Goal: Use online tool/utility: Utilize a website feature to perform a specific function

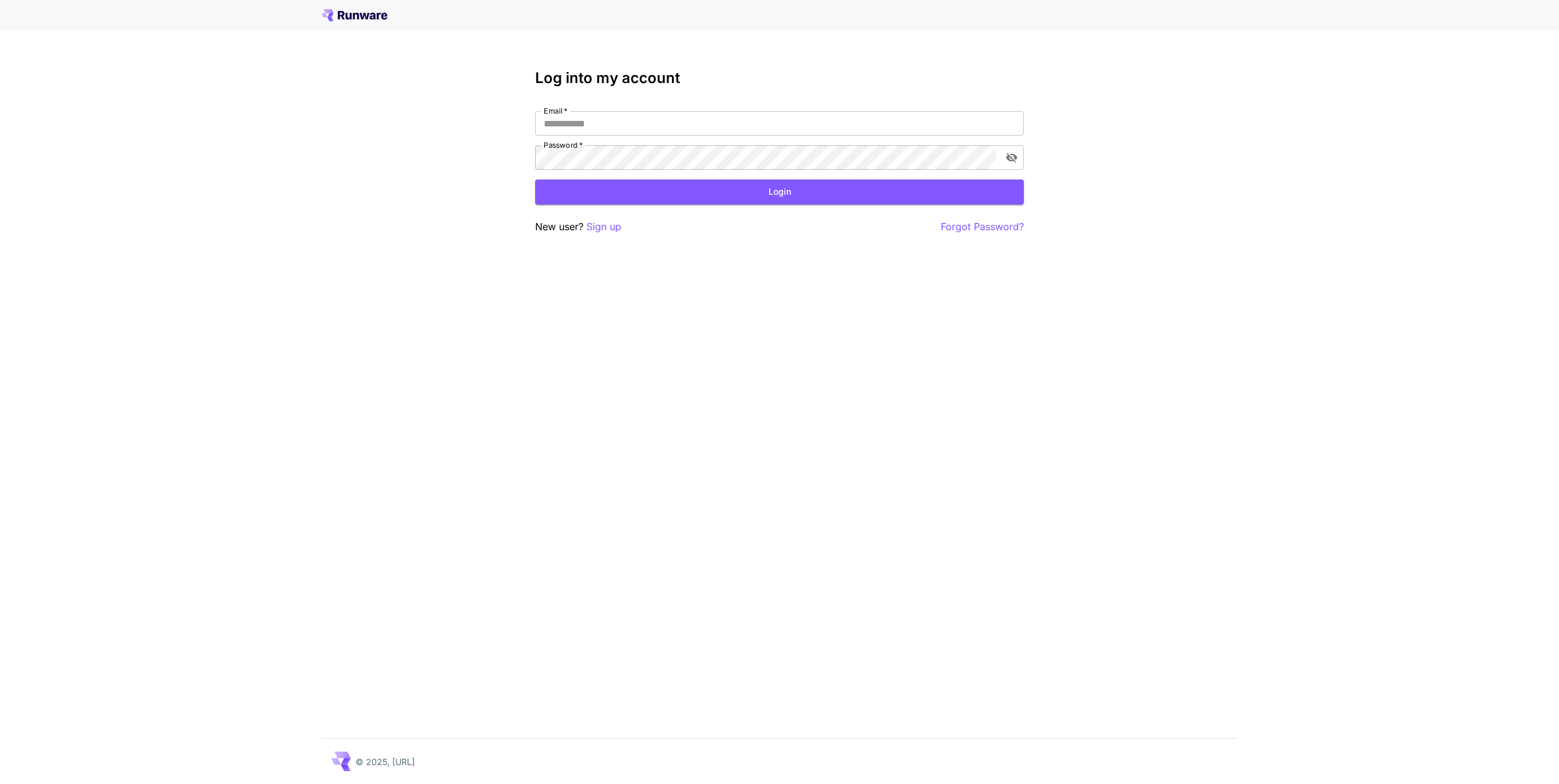
type input "**********"
click at [901, 194] on button "Login" at bounding box center [780, 192] width 489 height 25
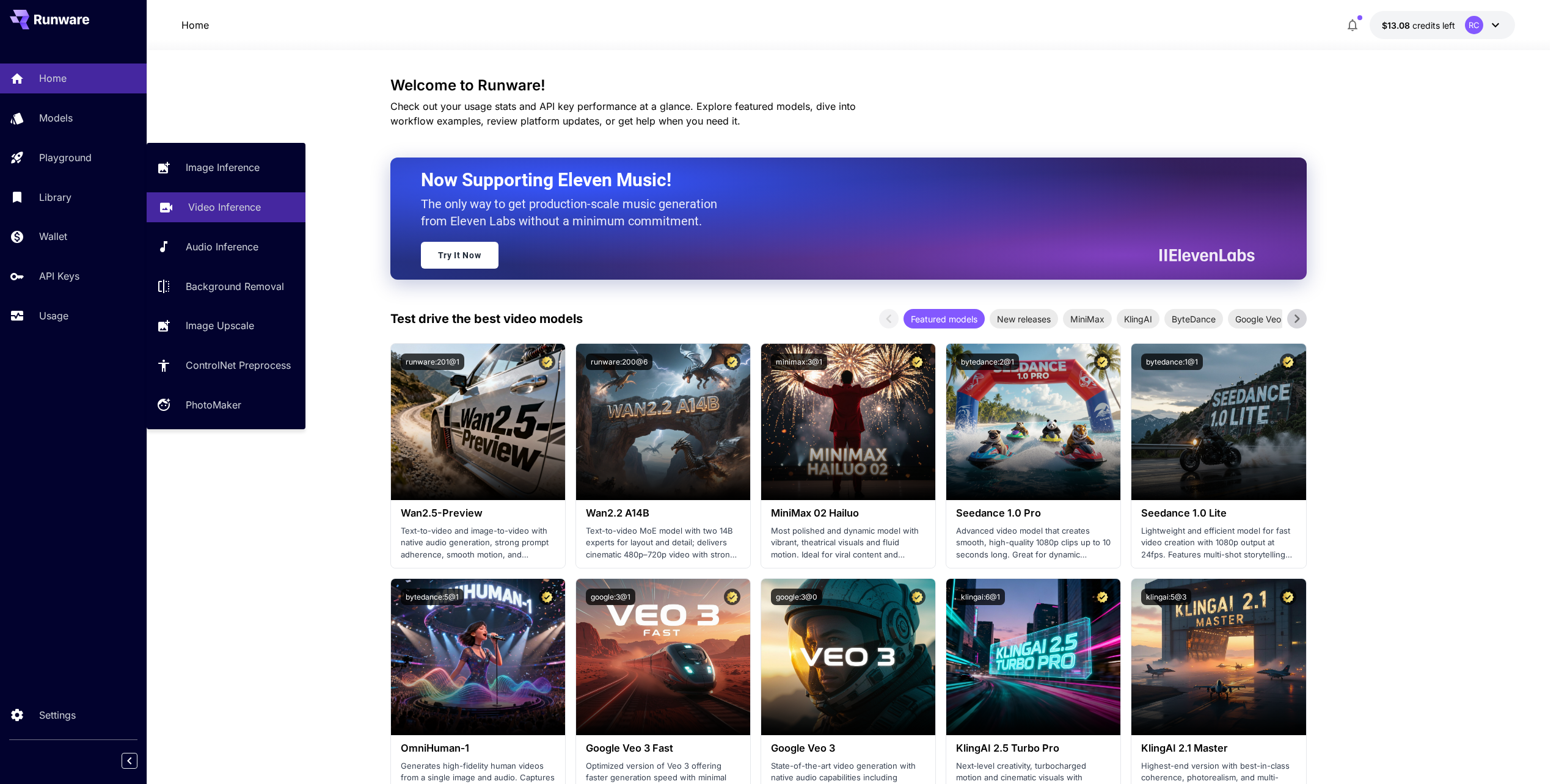
click at [231, 215] on p "Video Inference" at bounding box center [224, 206] width 73 height 14
